Goal: Task Accomplishment & Management: Use online tool/utility

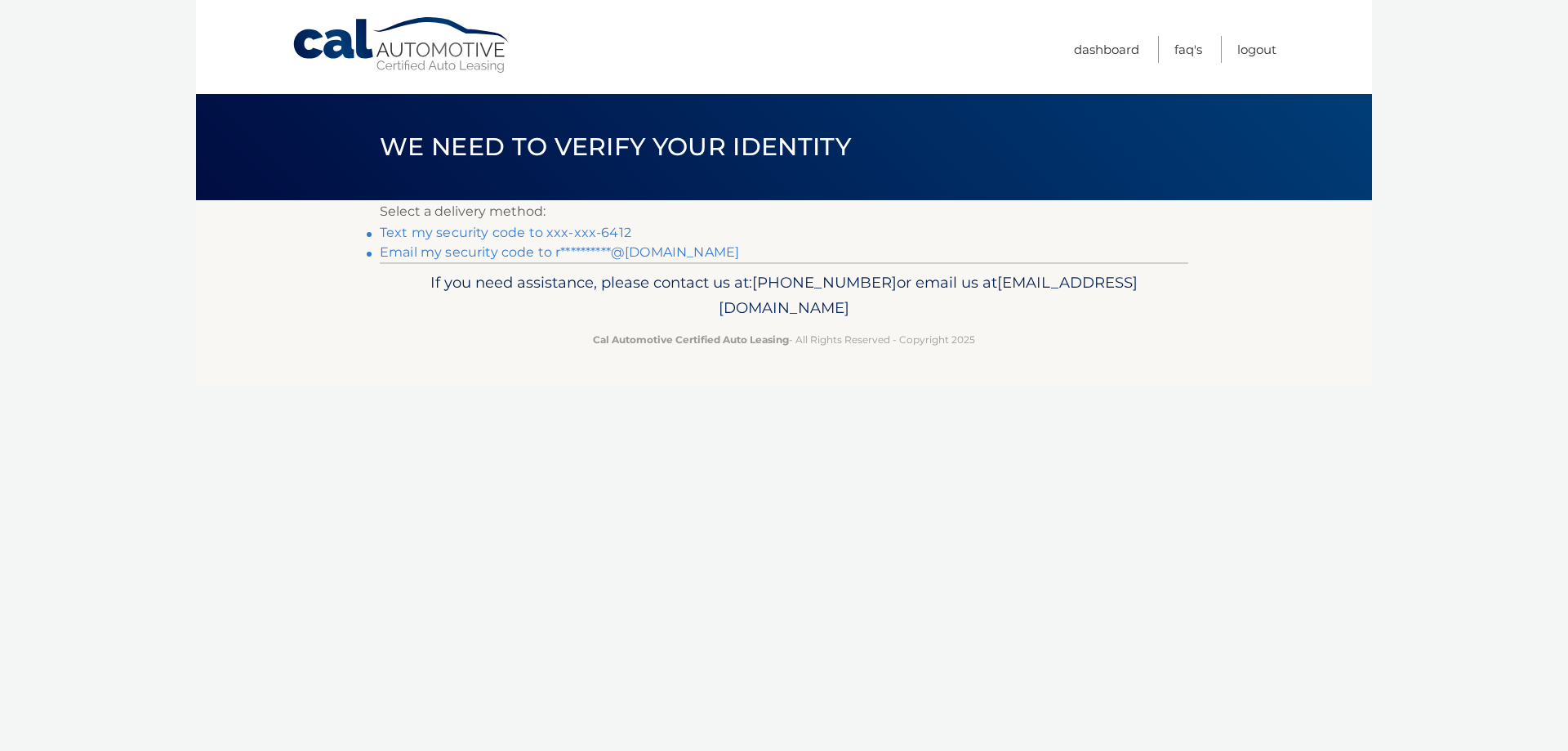
click at [422, 233] on link "Text my security code to xxx-xxx-6412" at bounding box center [504, 232] width 251 height 16
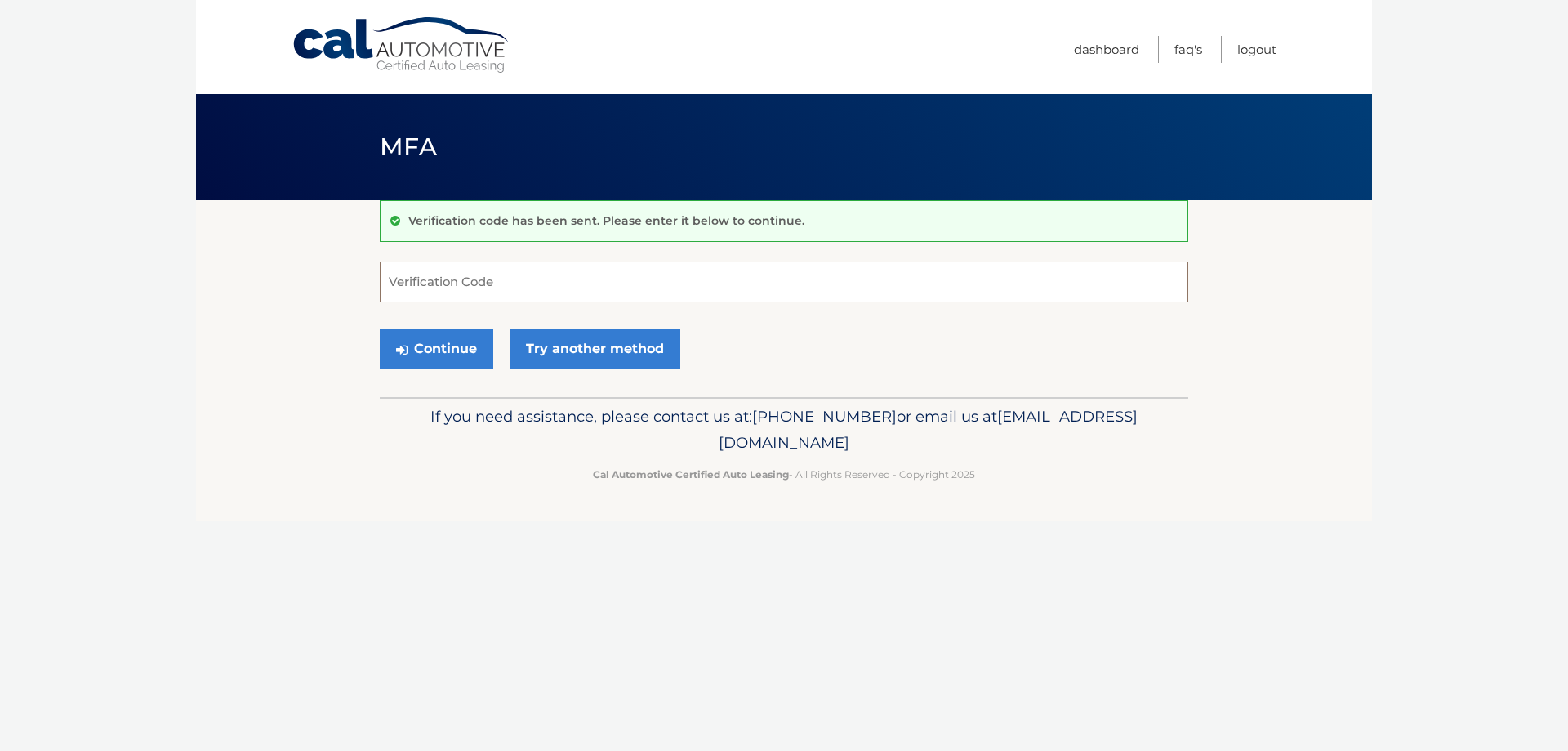
click at [452, 281] on input "Verification Code" at bounding box center [784, 281] width 808 height 41
type input "202620"
click at [445, 352] on button "Continue" at bounding box center [436, 349] width 113 height 41
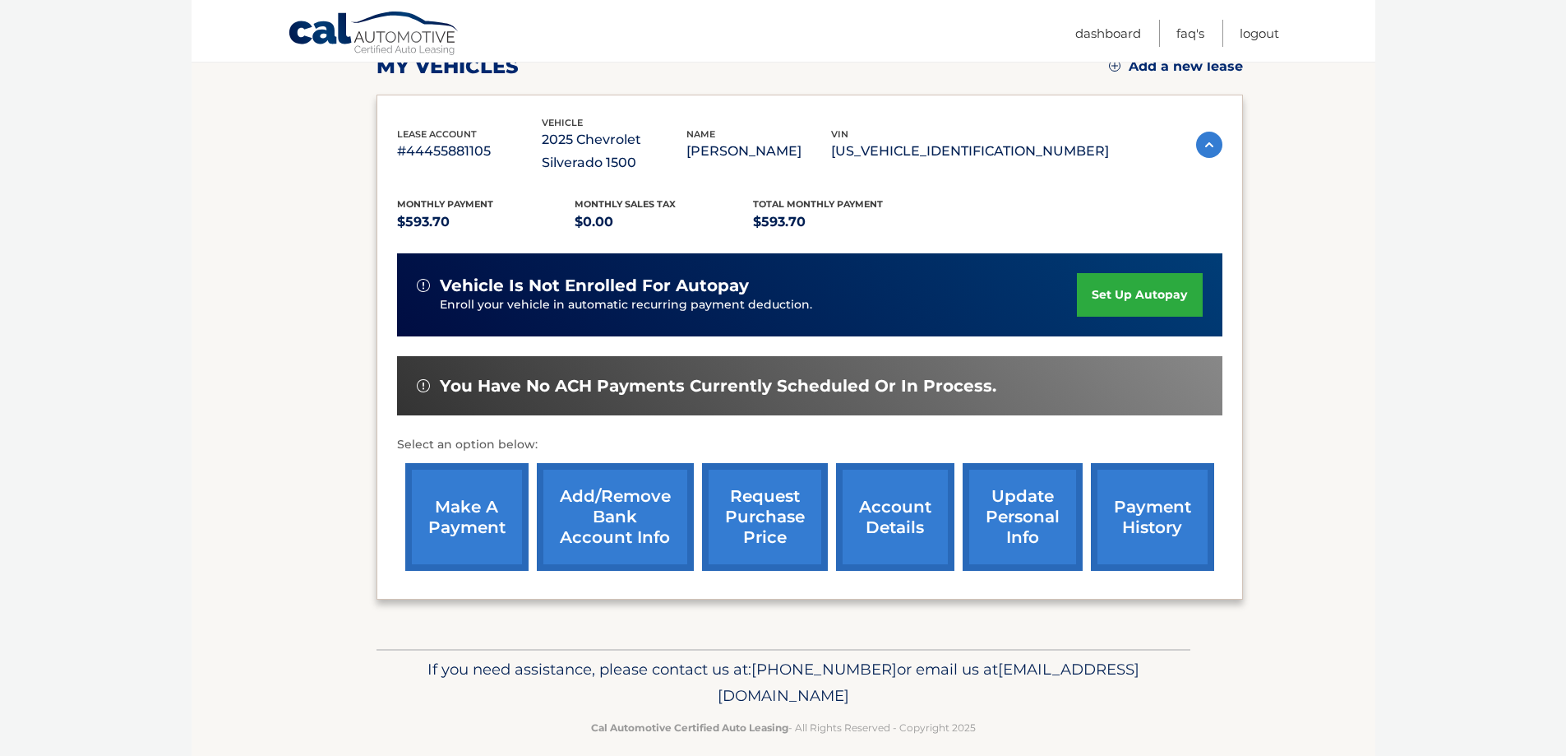
scroll to position [264, 0]
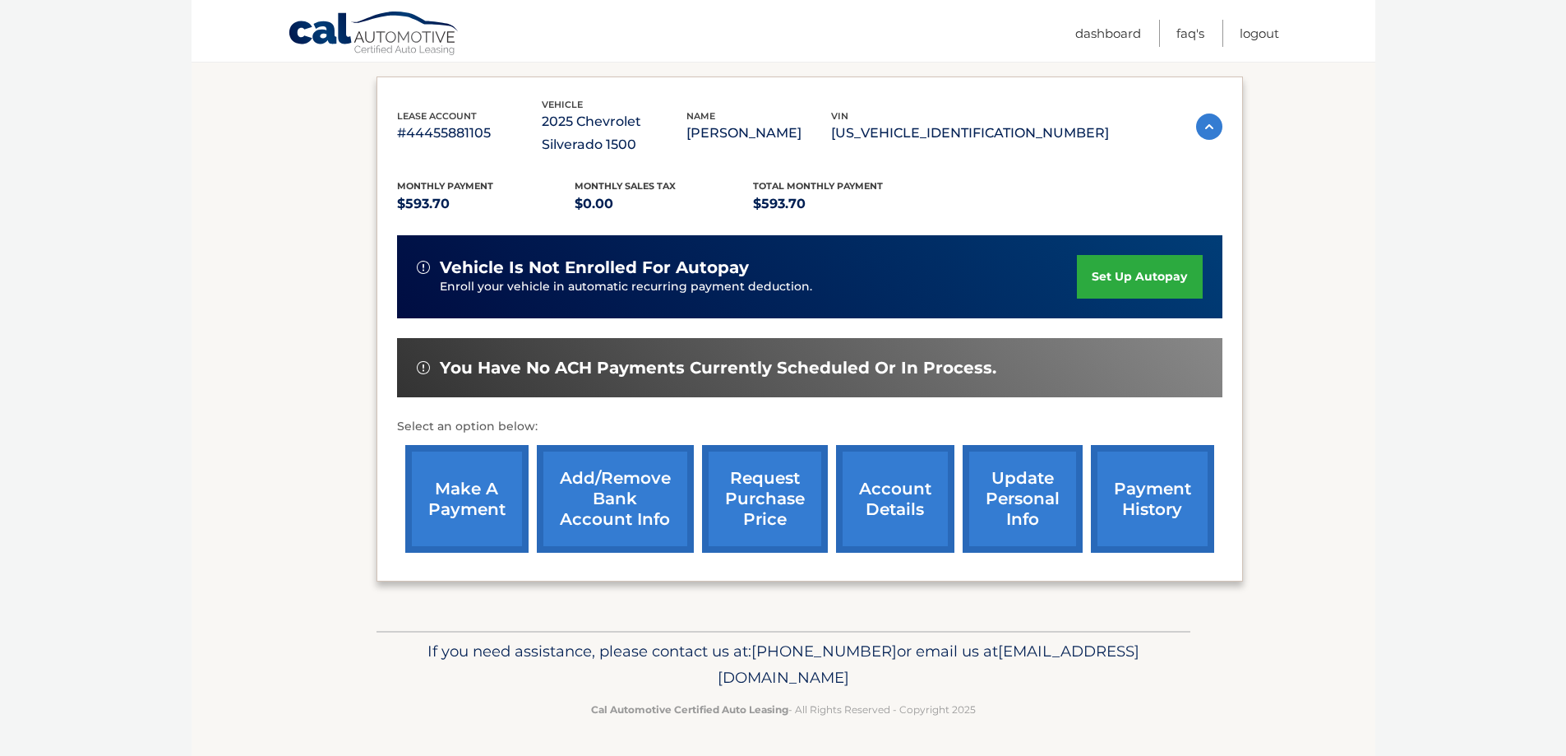
click at [471, 506] on link "make a payment" at bounding box center [466, 499] width 123 height 108
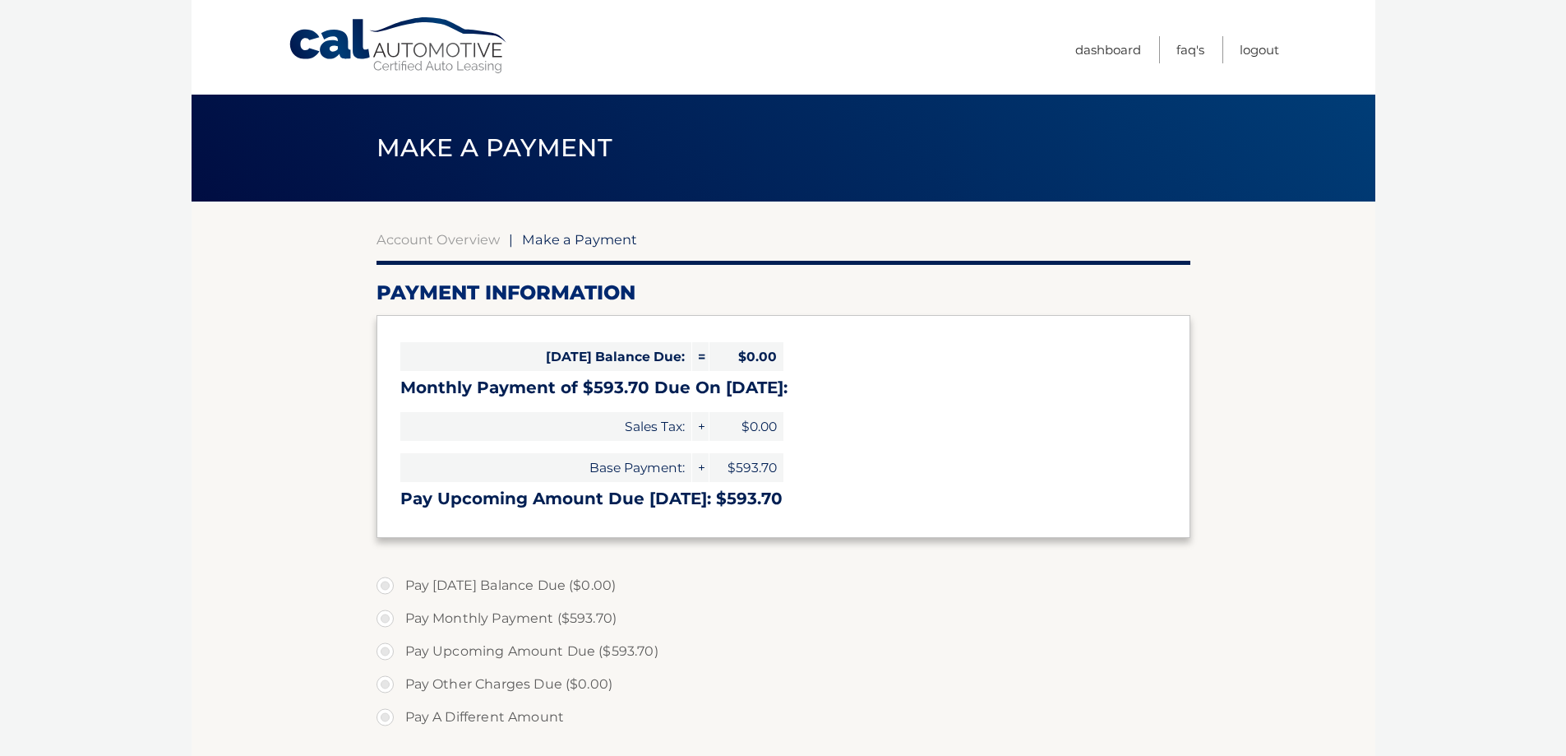
select select "Yjk3M2U2ZGYtOGVlYS00Mzg0LWI4OTQtYjc4MDZjYjdlYmU5"
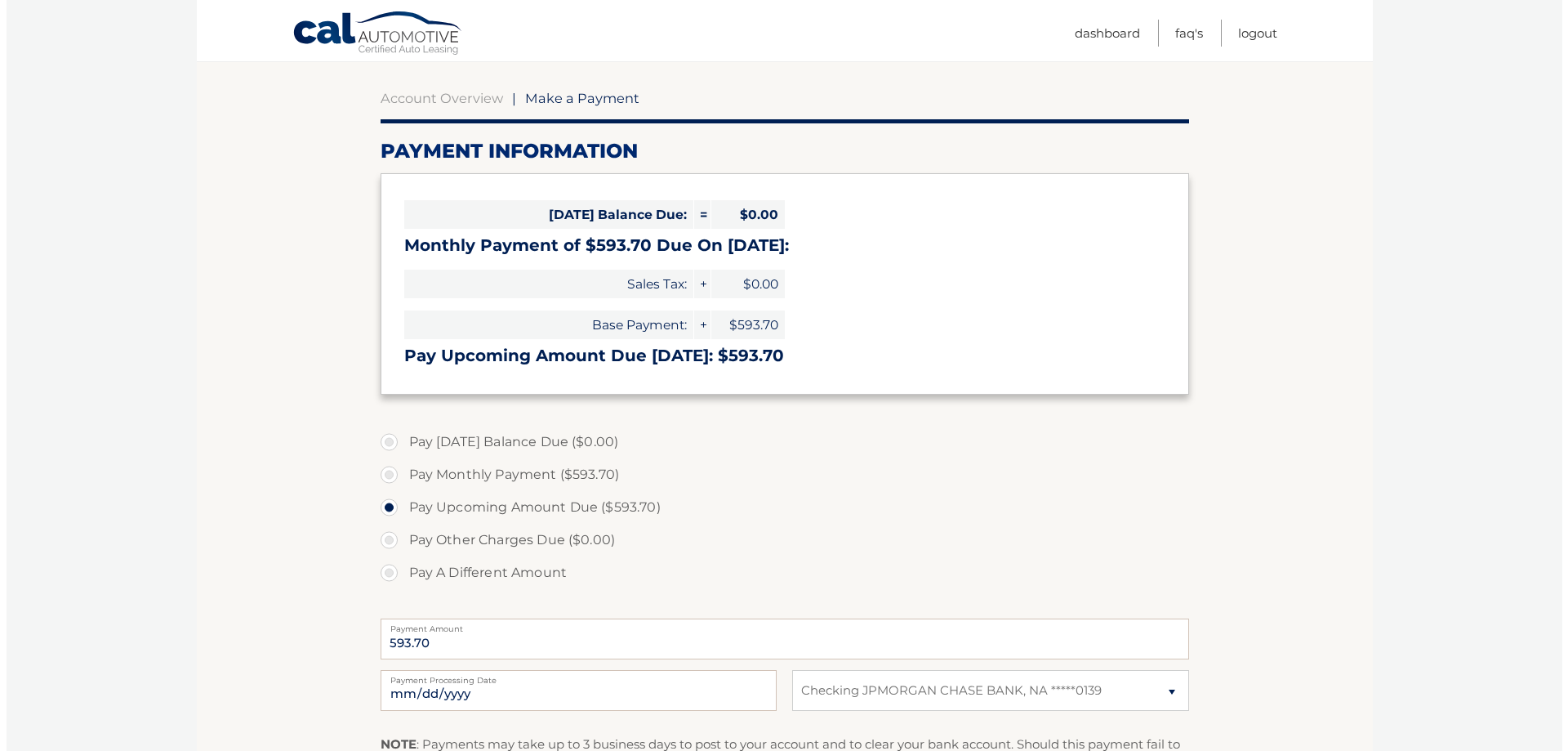
scroll to position [327, 0]
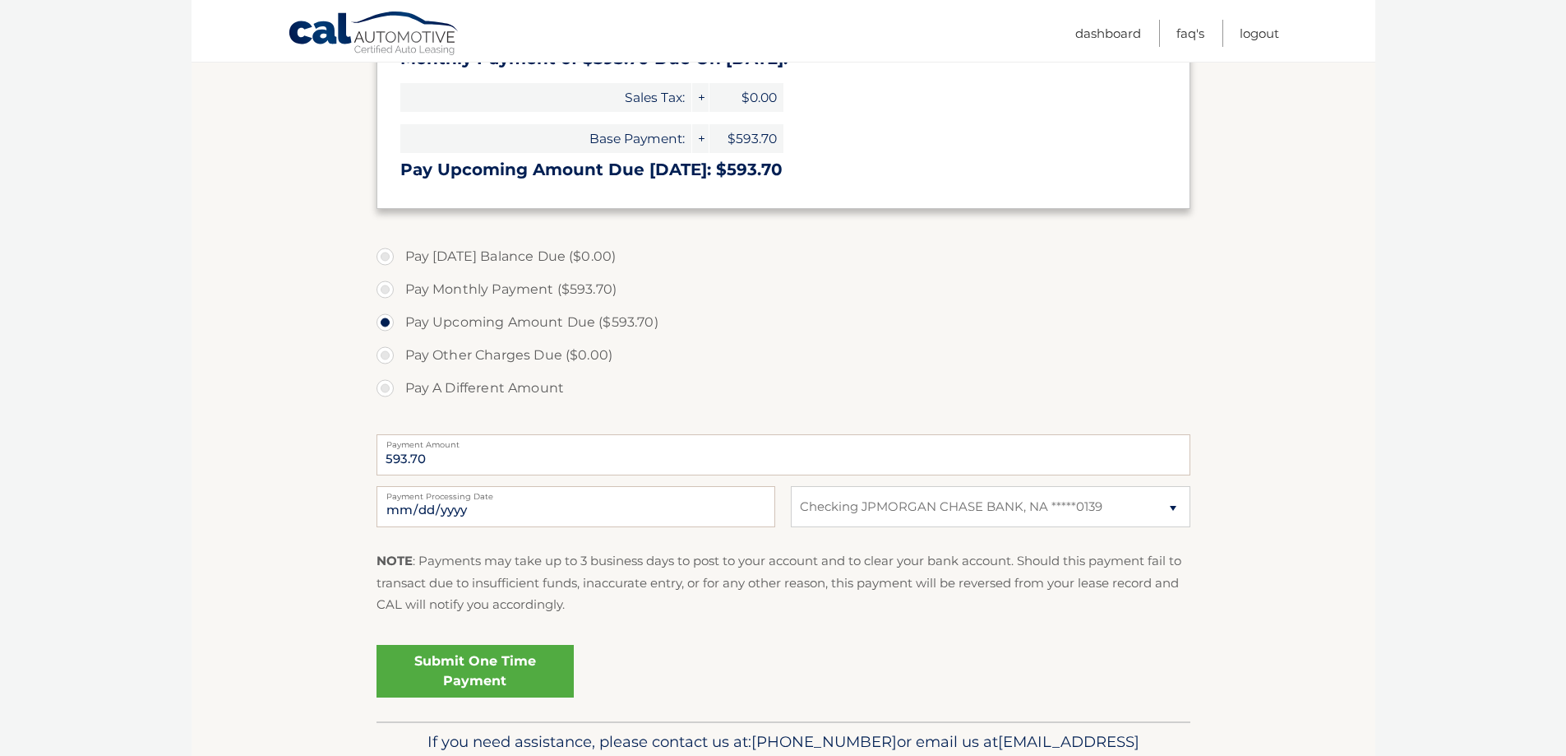
click at [495, 662] on link "Submit One Time Payment" at bounding box center [475, 671] width 197 height 53
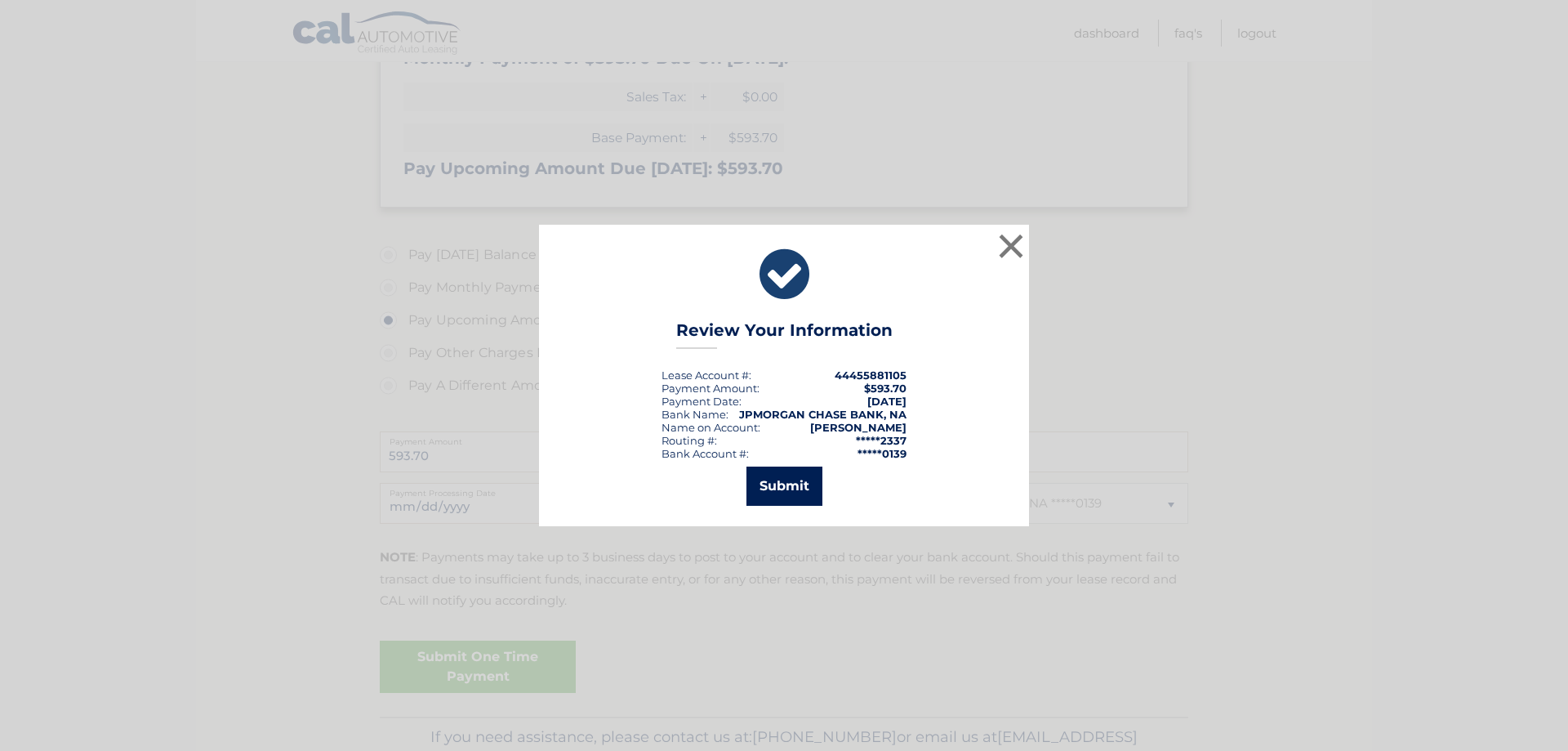
click at [776, 485] on button "Submit" at bounding box center [784, 486] width 75 height 39
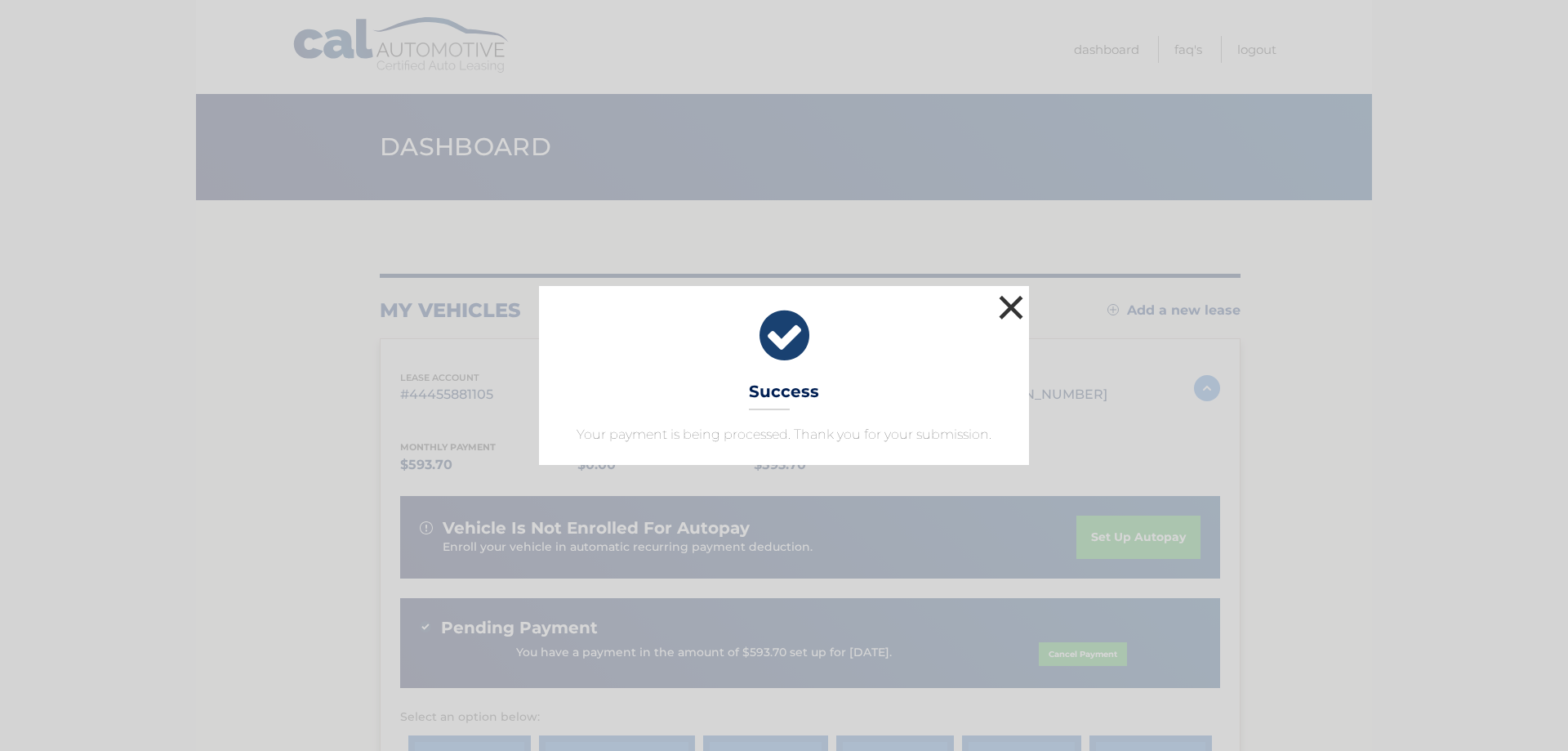
click at [1009, 302] on button "×" at bounding box center [1010, 307] width 33 height 33
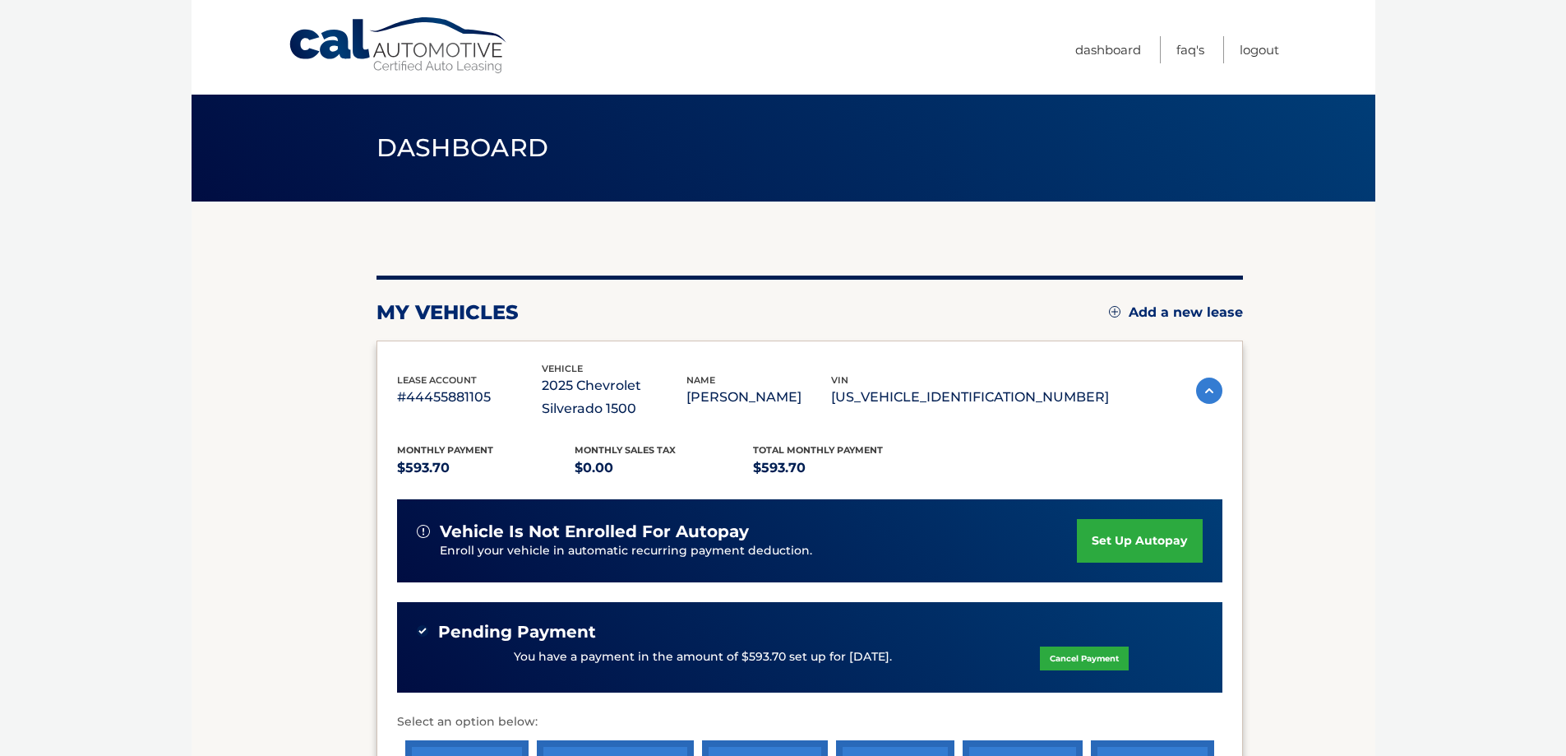
click at [224, 368] on section "my vehicles Add a new lease lease account #44455881105 vehicle 2025 Chevrolet S…" at bounding box center [784, 563] width 1184 height 724
